Goal: Task Accomplishment & Management: Manage account settings

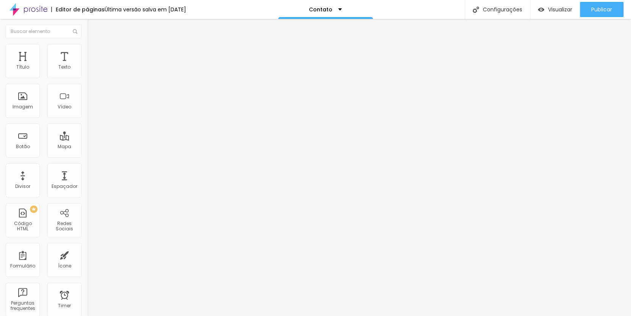
click at [15, 9] on img at bounding box center [28, 9] width 38 height 19
